Goal: Information Seeking & Learning: Learn about a topic

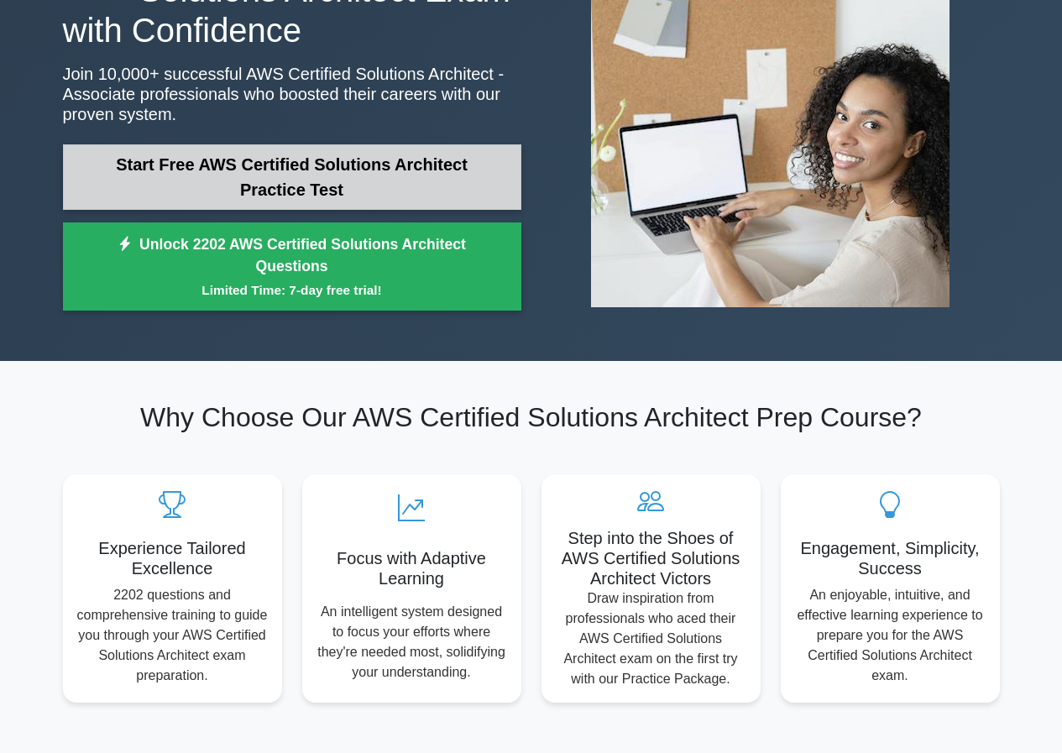
scroll to position [168, 0]
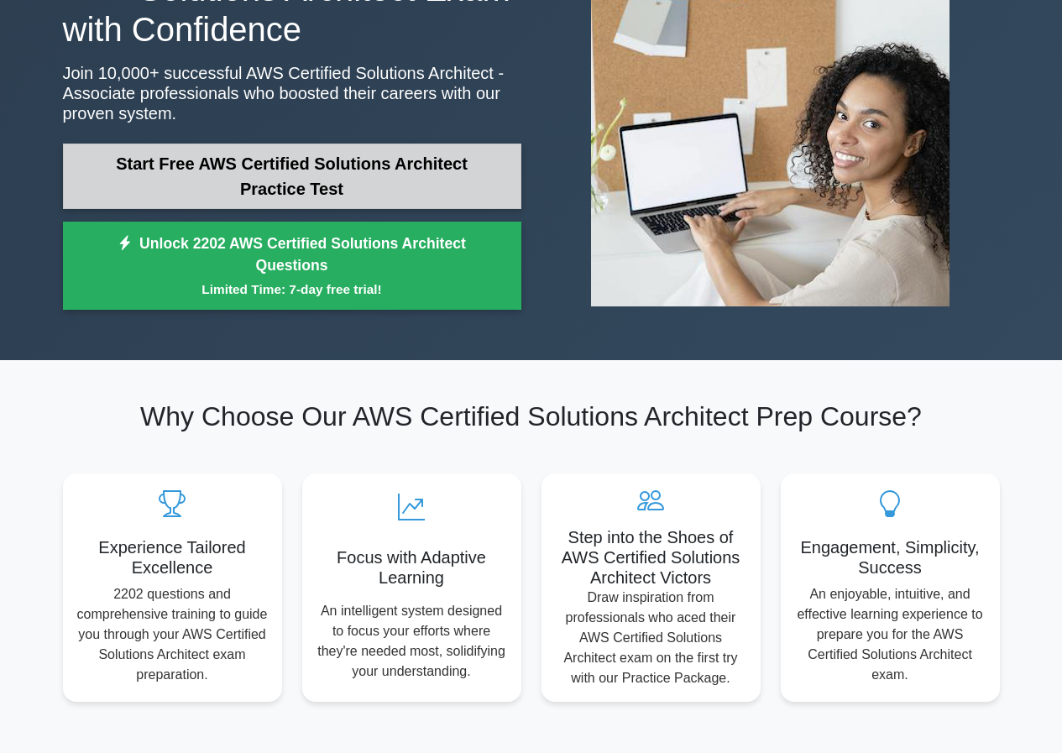
click at [222, 189] on link "Start Free AWS Certified Solutions Architect Practice Test" at bounding box center [292, 176] width 458 height 65
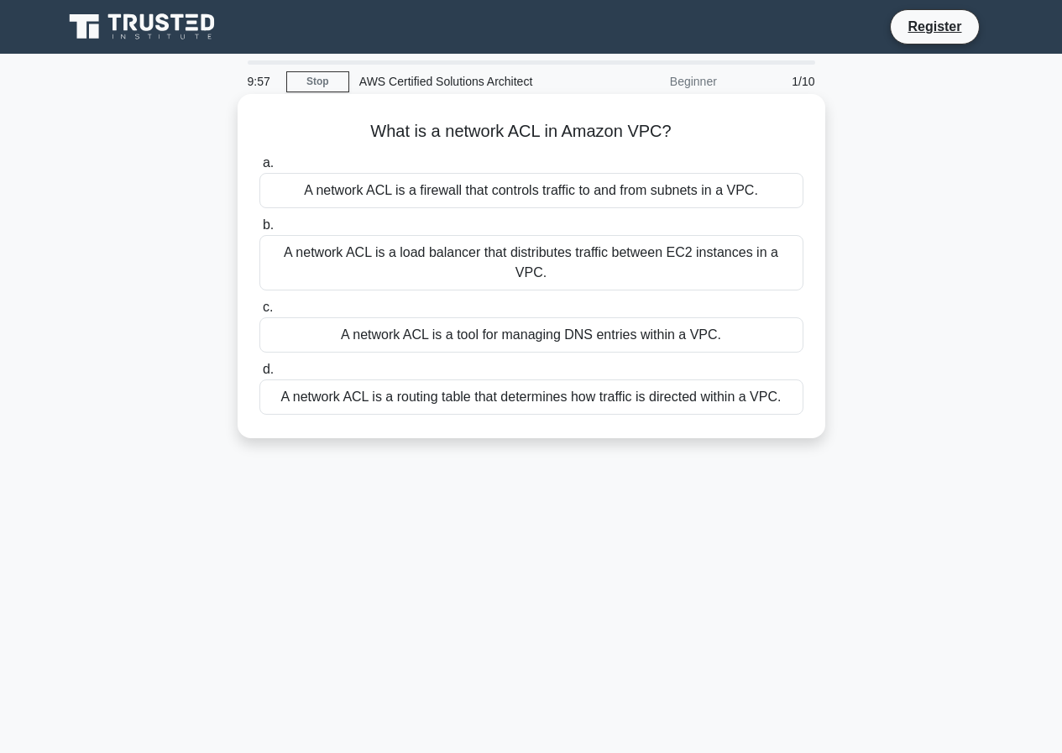
click at [439, 219] on label "b. A network ACL is a load balancer that distributes traffic between EC2 instan…" at bounding box center [531, 253] width 544 height 76
click at [259, 220] on input "b. A network ACL is a load balancer that distributes traffic between EC2 instan…" at bounding box center [259, 225] width 0 height 11
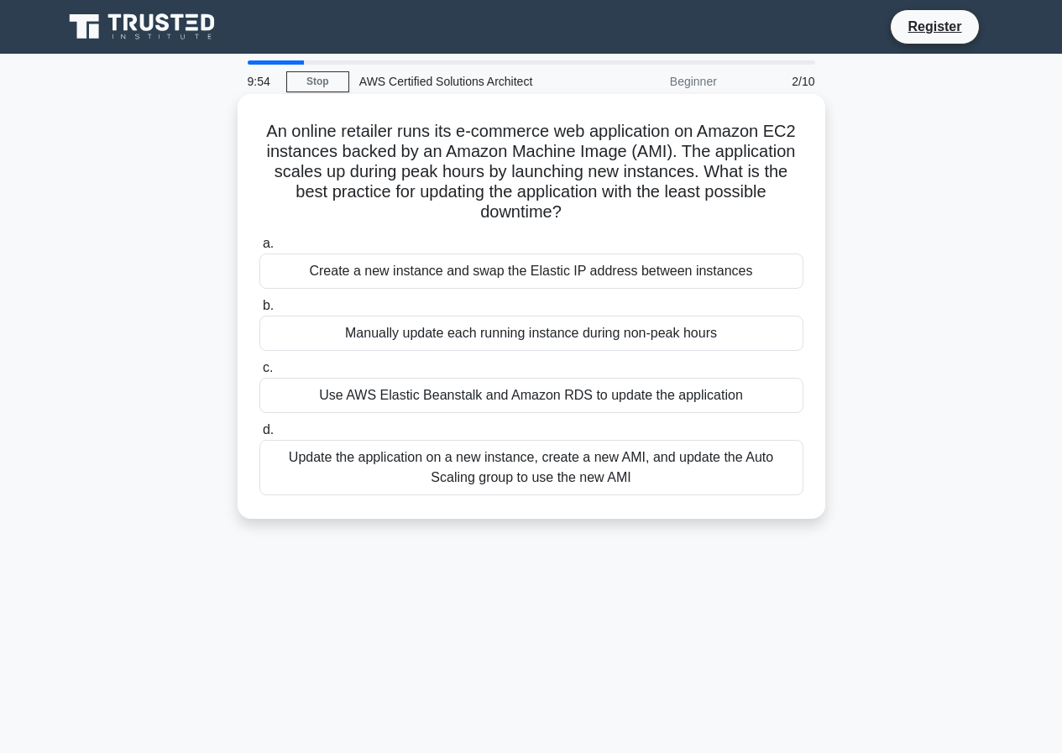
click at [621, 243] on label "a. Create a new instance and swap the Elastic IP address between instances" at bounding box center [531, 260] width 544 height 55
click at [259, 243] on input "a. Create a new instance and swap the Elastic IP address between instances" at bounding box center [259, 243] width 0 height 11
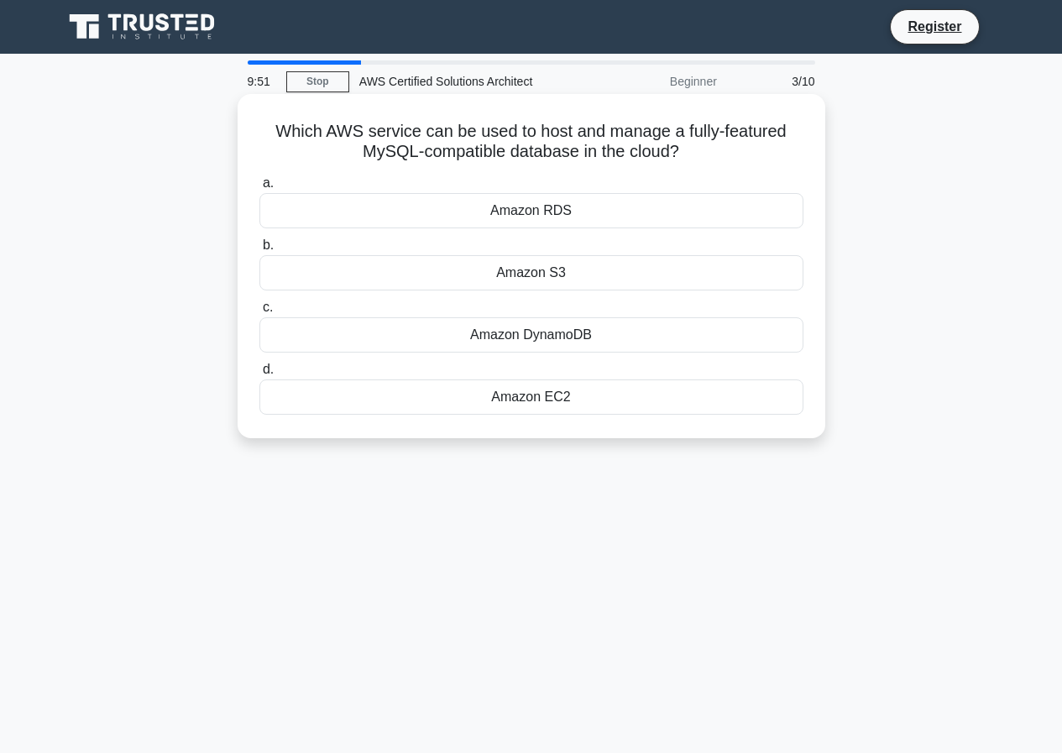
click at [765, 167] on div "Which AWS service can be used to host and manage a fully-featured MySQL-compati…" at bounding box center [531, 266] width 574 height 331
